Goal: Use online tool/utility: Utilize a website feature to perform a specific function

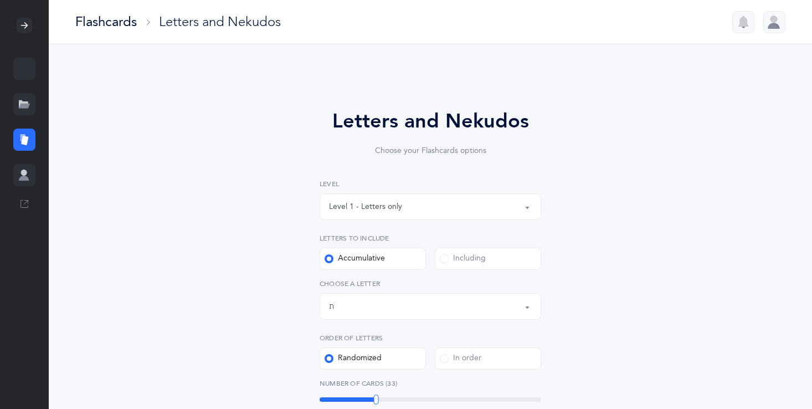
select select "27"
select select "single"
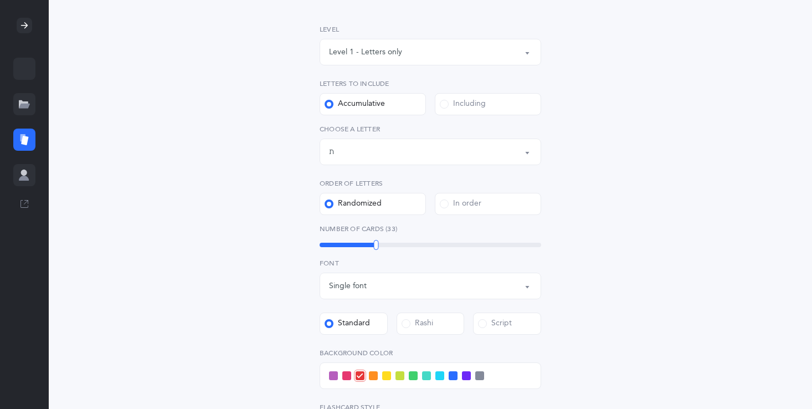
scroll to position [155, 0]
drag, startPoint x: 375, startPoint y: 239, endPoint x: 367, endPoint y: 238, distance: 8.3
click at [364, 239] on div "Number of Cards (33) 33" at bounding box center [431, 235] width 222 height 25
drag, startPoint x: 376, startPoint y: 239, endPoint x: 369, endPoint y: 239, distance: 7.2
click at [369, 239] on div at bounding box center [369, 244] width 5 height 10
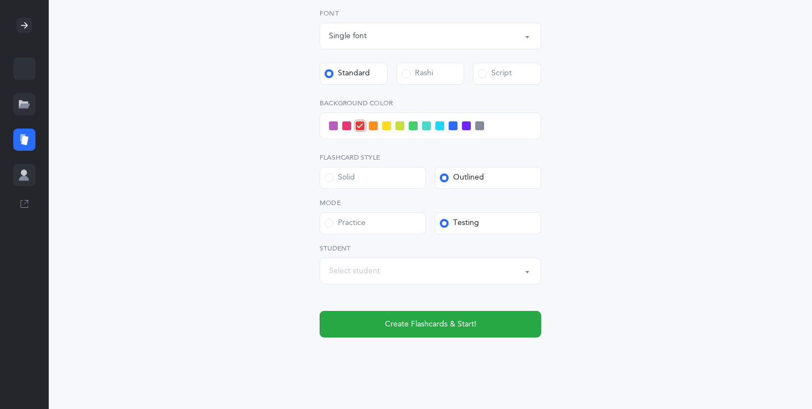
scroll to position [422, 0]
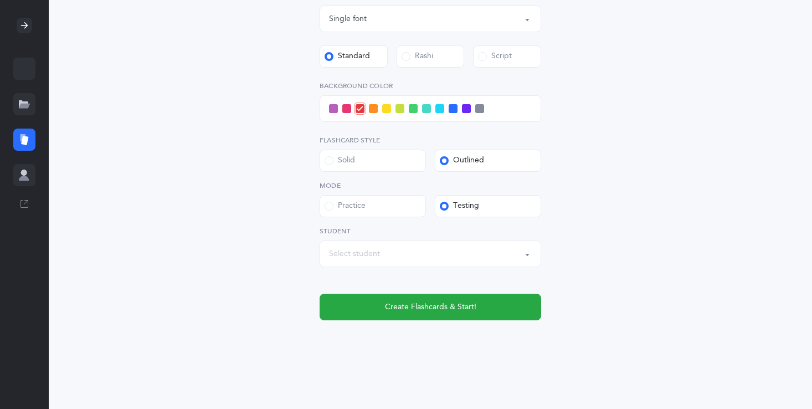
click at [357, 201] on div "Practice" at bounding box center [345, 206] width 41 height 11
click at [0, 0] on input "Practice" at bounding box center [0, 0] width 0 height 0
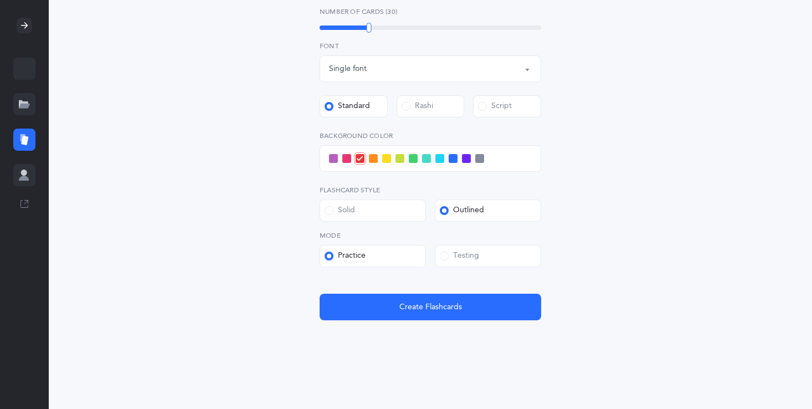
scroll to position [372, 0]
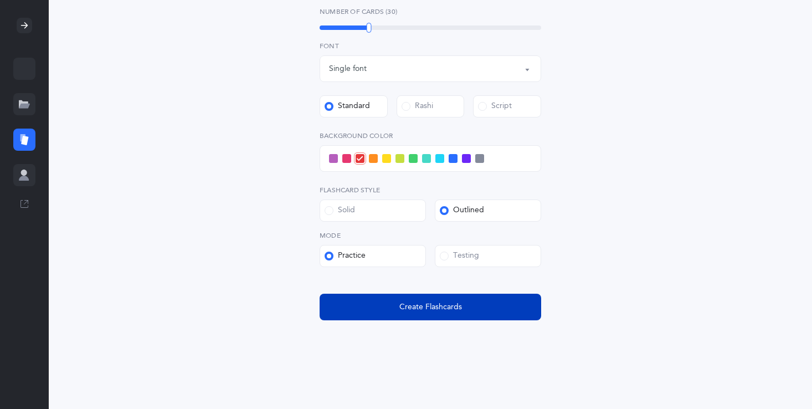
click at [453, 309] on span "Create Flashcards" at bounding box center [431, 307] width 63 height 12
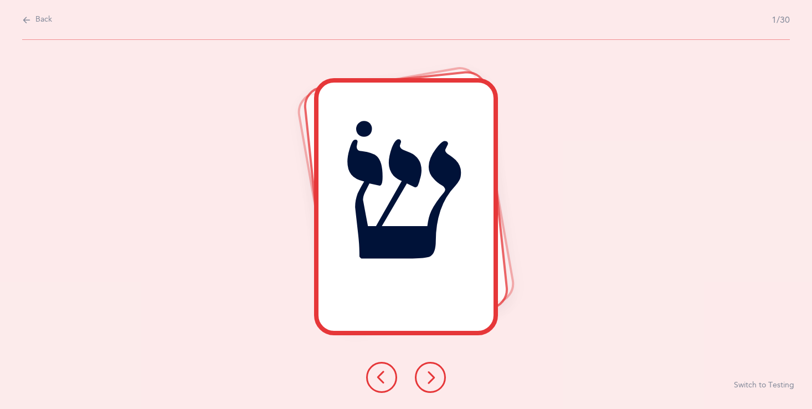
scroll to position [0, 0]
click at [385, 354] on div "שׂ Switch to Testing" at bounding box center [406, 224] width 812 height 369
click at [40, 16] on span "Back" at bounding box center [43, 19] width 17 height 11
select select "27"
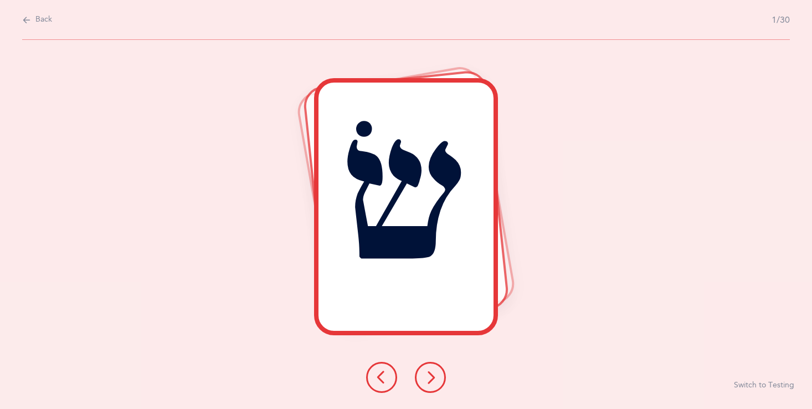
select select "single"
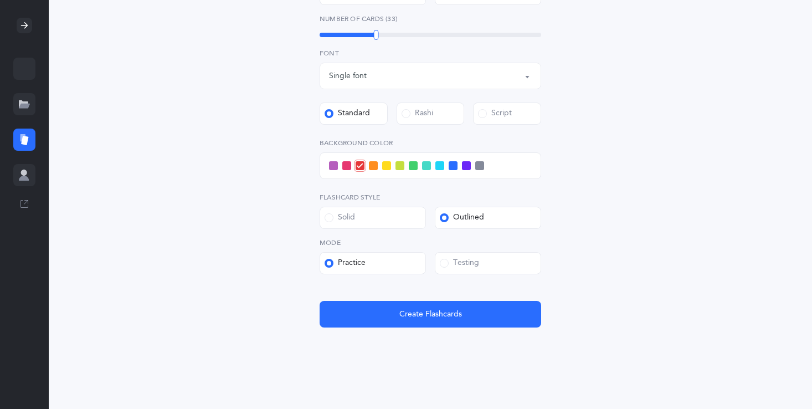
scroll to position [359, 0]
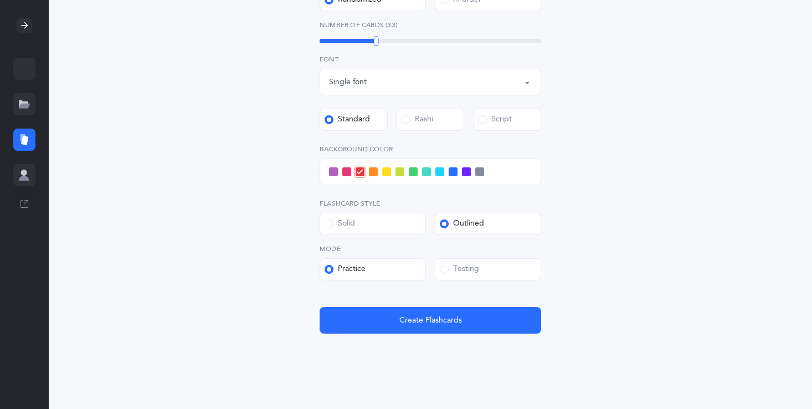
drag, startPoint x: 475, startPoint y: 267, endPoint x: 470, endPoint y: 241, distance: 27.1
click at [475, 260] on label "Testing" at bounding box center [488, 269] width 106 height 22
click at [493, 262] on label "Testing" at bounding box center [488, 269] width 106 height 22
click at [0, 0] on input "Testing" at bounding box center [0, 0] width 0 height 0
